Goal: Transaction & Acquisition: Purchase product/service

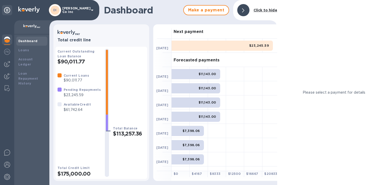
click at [79, 11] on p "[PERSON_NAME] Co inc" at bounding box center [74, 10] width 25 height 7
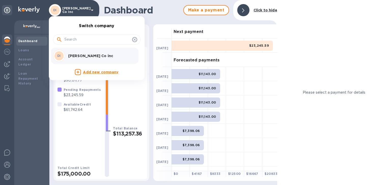
click at [169, 17] on div at bounding box center [195, 92] width 391 height 185
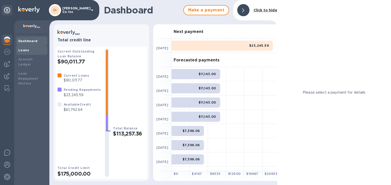
click at [32, 49] on div "Loans" at bounding box center [31, 50] width 27 height 5
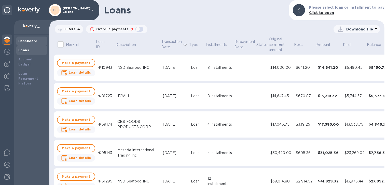
click at [26, 40] on b "Dashboard" at bounding box center [27, 41] width 19 height 4
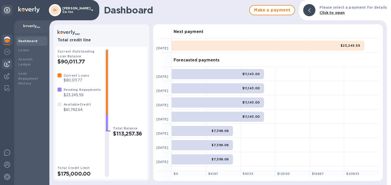
click at [6, 65] on img at bounding box center [7, 64] width 6 height 6
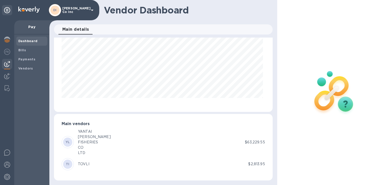
scroll to position [37, 0]
click at [254, 145] on div "YL YANTAI [PERSON_NAME] FISHERIES CO LTD $63,229.55" at bounding box center [163, 142] width 203 height 27
click at [28, 49] on span "Bills" at bounding box center [31, 50] width 27 height 5
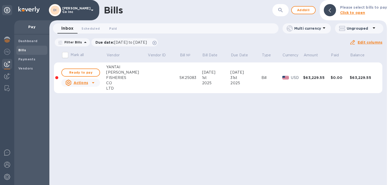
click at [85, 82] on u "Actions" at bounding box center [80, 83] width 14 height 4
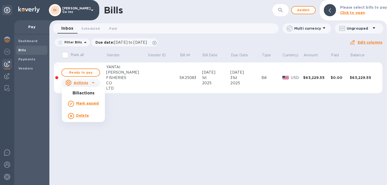
click at [82, 73] on div at bounding box center [195, 92] width 391 height 185
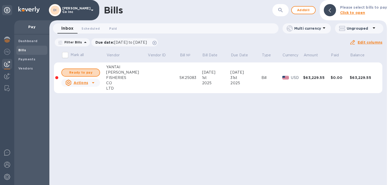
click at [82, 73] on span "Ready to pay" at bounding box center [80, 73] width 29 height 6
checkbox input "true"
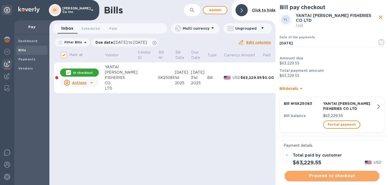
click at [352, 177] on span "Proceed to checkout" at bounding box center [331, 176] width 86 height 6
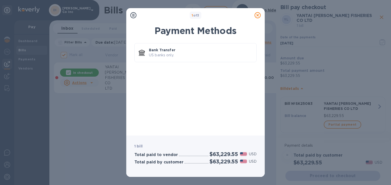
click at [258, 17] on icon at bounding box center [257, 15] width 6 height 6
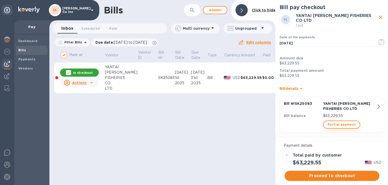
click at [342, 123] on span "Partial payment" at bounding box center [341, 125] width 28 height 6
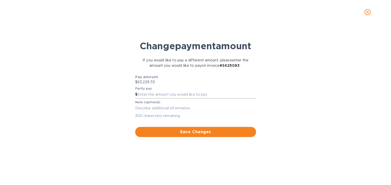
click at [162, 92] on input "text" at bounding box center [196, 95] width 118 height 8
type input "60,000"
click at [149, 111] on div "x" at bounding box center [195, 109] width 121 height 8
drag, startPoint x: 243, startPoint y: 64, endPoint x: 207, endPoint y: 64, distance: 35.3
click at [207, 64] on p "If you would like to pay a different amount, please enter the amount you would …" at bounding box center [196, 63] width 120 height 11
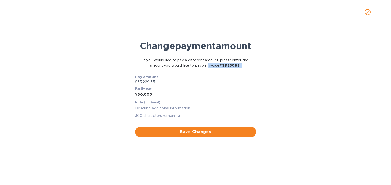
copy p "invoice # SK25083 :"
paste textarea "invoice #SK25083 :"
click at [151, 107] on textarea "invoice #SK25083" at bounding box center [195, 108] width 121 height 4
type textarea "invoice SK25083"
click at [184, 130] on span "Save Changes" at bounding box center [195, 132] width 113 height 6
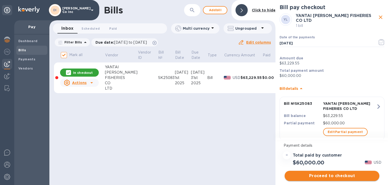
click at [334, 177] on span "Proceed to checkout" at bounding box center [331, 176] width 86 height 6
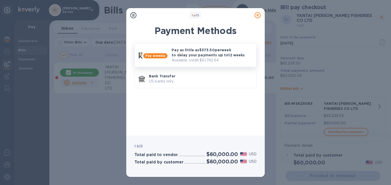
click at [200, 58] on p "Available credit: $61,742.64" at bounding box center [211, 60] width 81 height 5
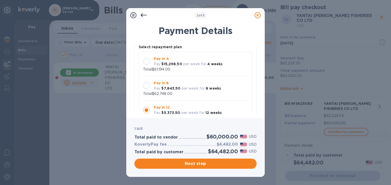
scroll to position [41, 0]
click at [146, 82] on div at bounding box center [146, 85] width 7 height 7
click at [198, 164] on span "Next step" at bounding box center [195, 164] width 114 height 6
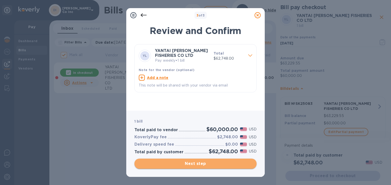
click at [199, 163] on span "Next step" at bounding box center [195, 164] width 114 height 6
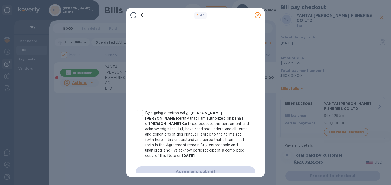
scroll to position [99, 0]
click at [139, 112] on input "By signing electronically, I [PERSON_NAME] [PERSON_NAME] certify that I am auth…" at bounding box center [139, 112] width 11 height 11
checkbox input "true"
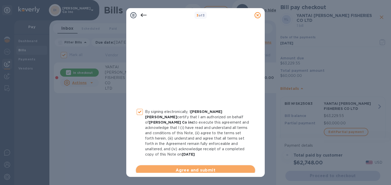
click at [196, 168] on span "Agree and submit" at bounding box center [195, 171] width 111 height 6
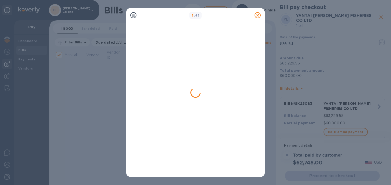
checkbox input "false"
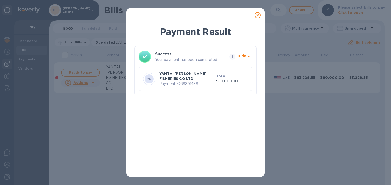
click at [249, 57] on icon "button" at bounding box center [249, 56] width 6 height 6
click at [257, 15] on icon at bounding box center [257, 15] width 6 height 6
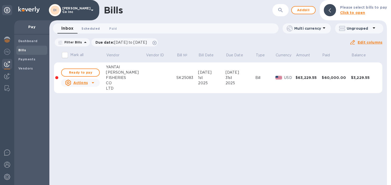
click at [91, 27] on span "Scheduled 0" at bounding box center [90, 28] width 18 height 5
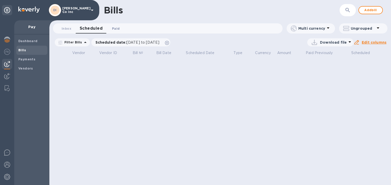
click at [118, 27] on span "Paid 0" at bounding box center [116, 28] width 8 height 5
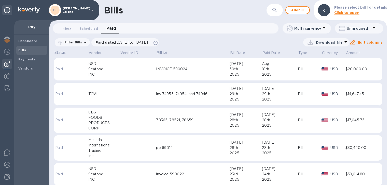
click at [108, 70] on div "Seafood" at bounding box center [104, 69] width 32 height 5
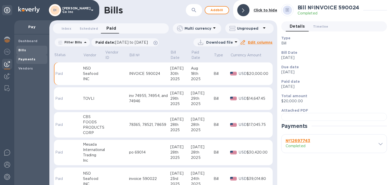
click at [31, 58] on b "Payments" at bounding box center [26, 59] width 17 height 4
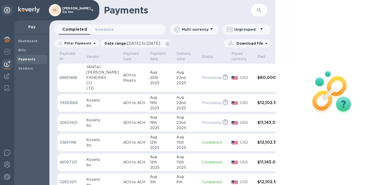
click at [91, 81] on div "CO" at bounding box center [102, 83] width 33 height 5
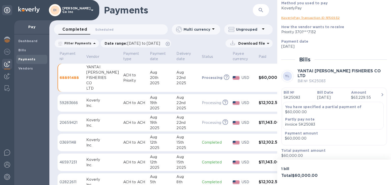
scroll to position [45, 0]
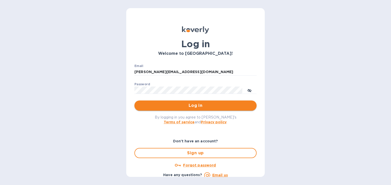
click at [182, 102] on button "Log in" at bounding box center [195, 106] width 122 height 10
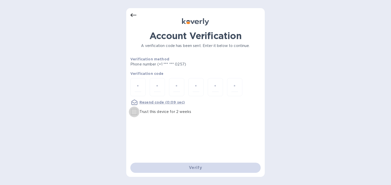
click at [133, 112] on input "Trust this device for 2 weeks" at bounding box center [134, 112] width 11 height 11
checkbox input "true"
click at [134, 83] on div at bounding box center [137, 87] width 15 height 18
type input "3"
type input "8"
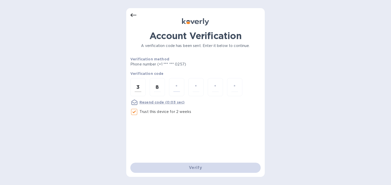
type input "0"
type input "3"
type input "6"
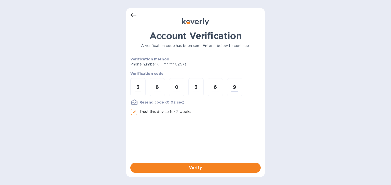
type input "9"
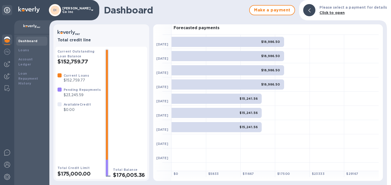
scroll to position [12, 0]
